Goal: Navigation & Orientation: Understand site structure

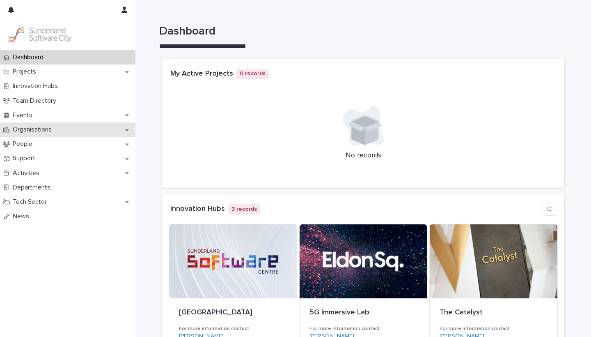
click at [33, 131] on p "Organisations" at bounding box center [33, 130] width 49 height 8
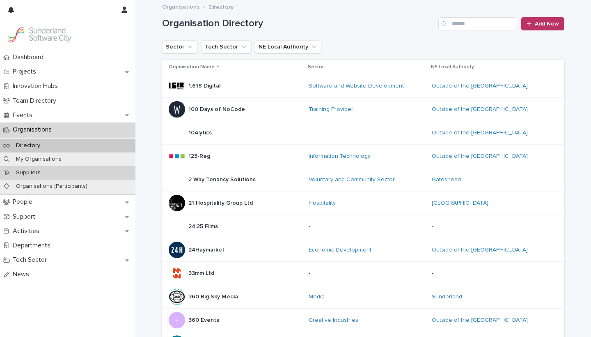
click at [28, 172] on p "Suppliers" at bounding box center [28, 172] width 38 height 7
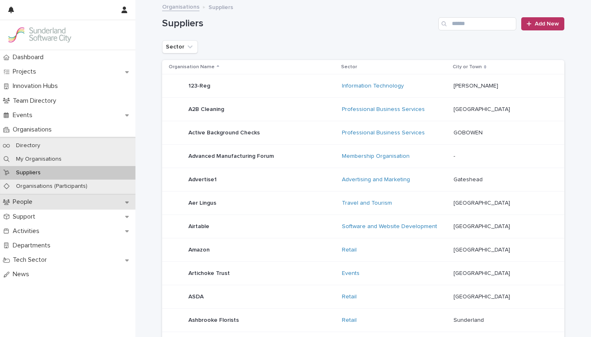
click at [28, 198] on p "People" at bounding box center [24, 202] width 30 height 8
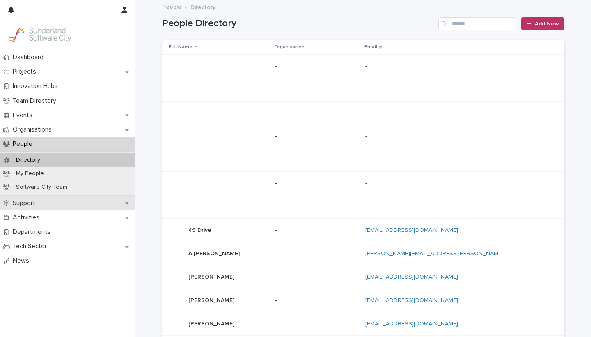
click at [127, 202] on icon at bounding box center [127, 203] width 4 height 2
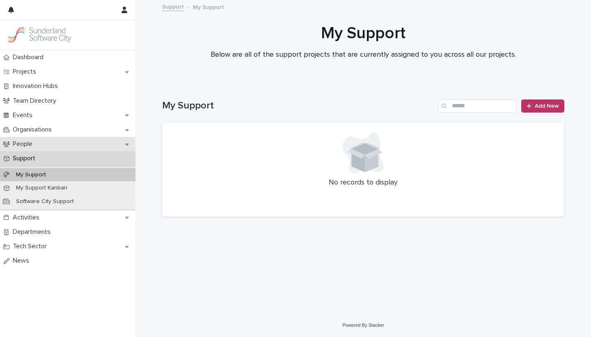
click at [127, 141] on icon at bounding box center [127, 144] width 4 height 6
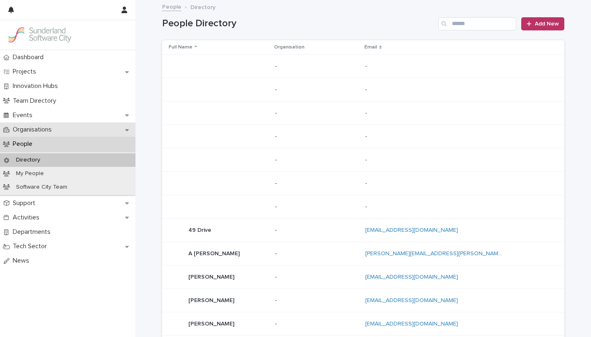
click at [130, 132] on div "Organisations" at bounding box center [68, 129] width 136 height 14
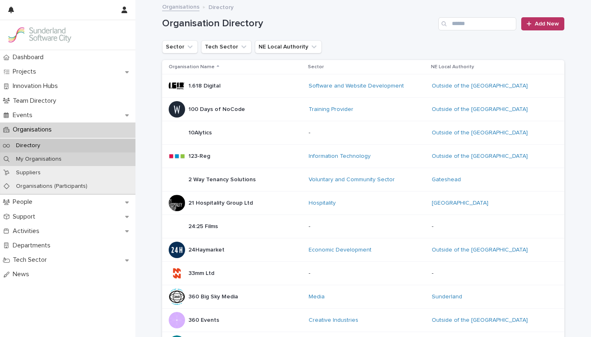
click at [74, 161] on div "My Organisations" at bounding box center [68, 159] width 136 height 14
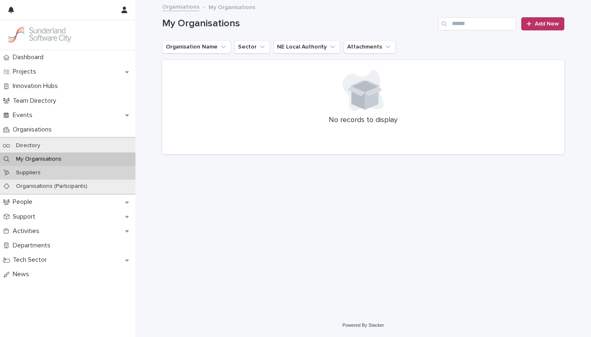
click at [58, 172] on div "Suppliers" at bounding box center [68, 173] width 136 height 14
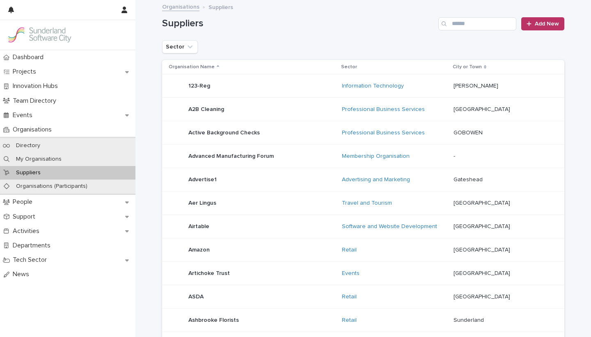
click at [88, 177] on div "Suppliers" at bounding box center [68, 173] width 136 height 14
click at [87, 183] on p "Organisations (Participants)" at bounding box center [51, 186] width 85 height 7
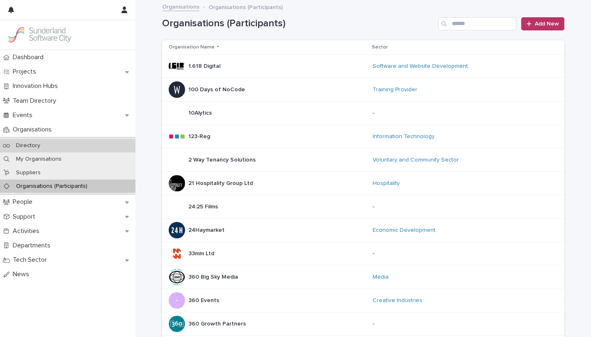
click at [58, 144] on div "Directory" at bounding box center [68, 146] width 136 height 14
